Goal: Task Accomplishment & Management: Manage account settings

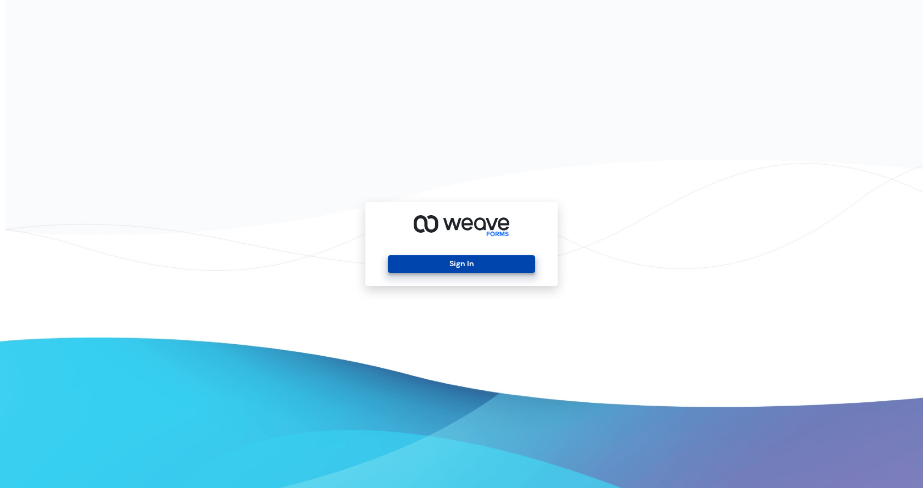
click at [466, 259] on button "Sign In" at bounding box center [461, 264] width 147 height 18
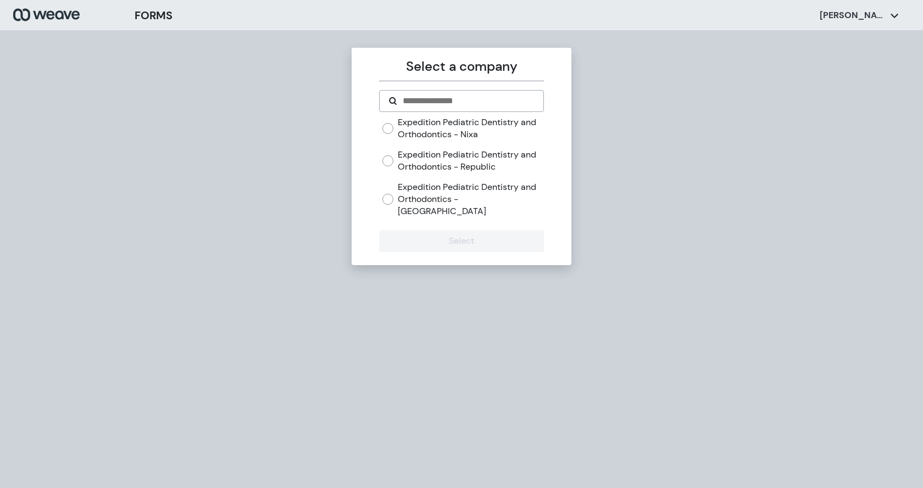
click at [470, 192] on label "Expedition Pediatric Dentistry and Orthodontics - [GEOGRAPHIC_DATA]" at bounding box center [471, 199] width 146 height 36
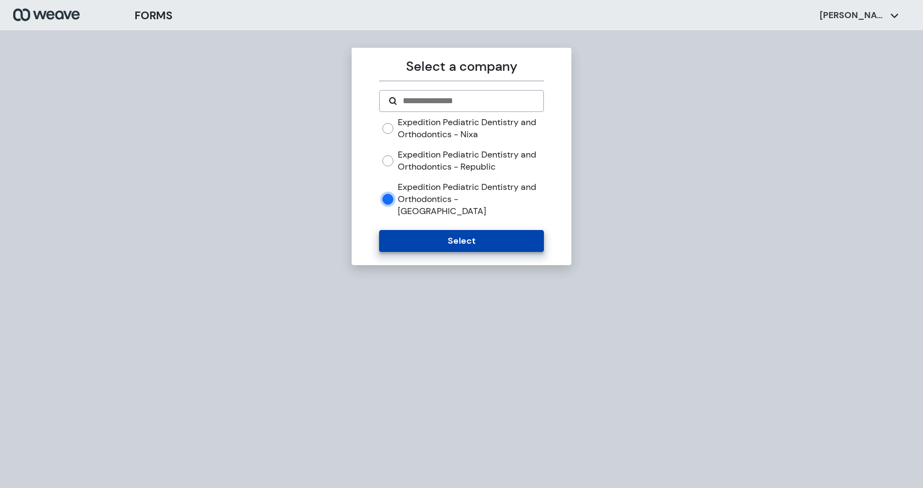
click at [470, 230] on button "Select" at bounding box center [461, 241] width 164 height 22
